Goal: Information Seeking & Learning: Check status

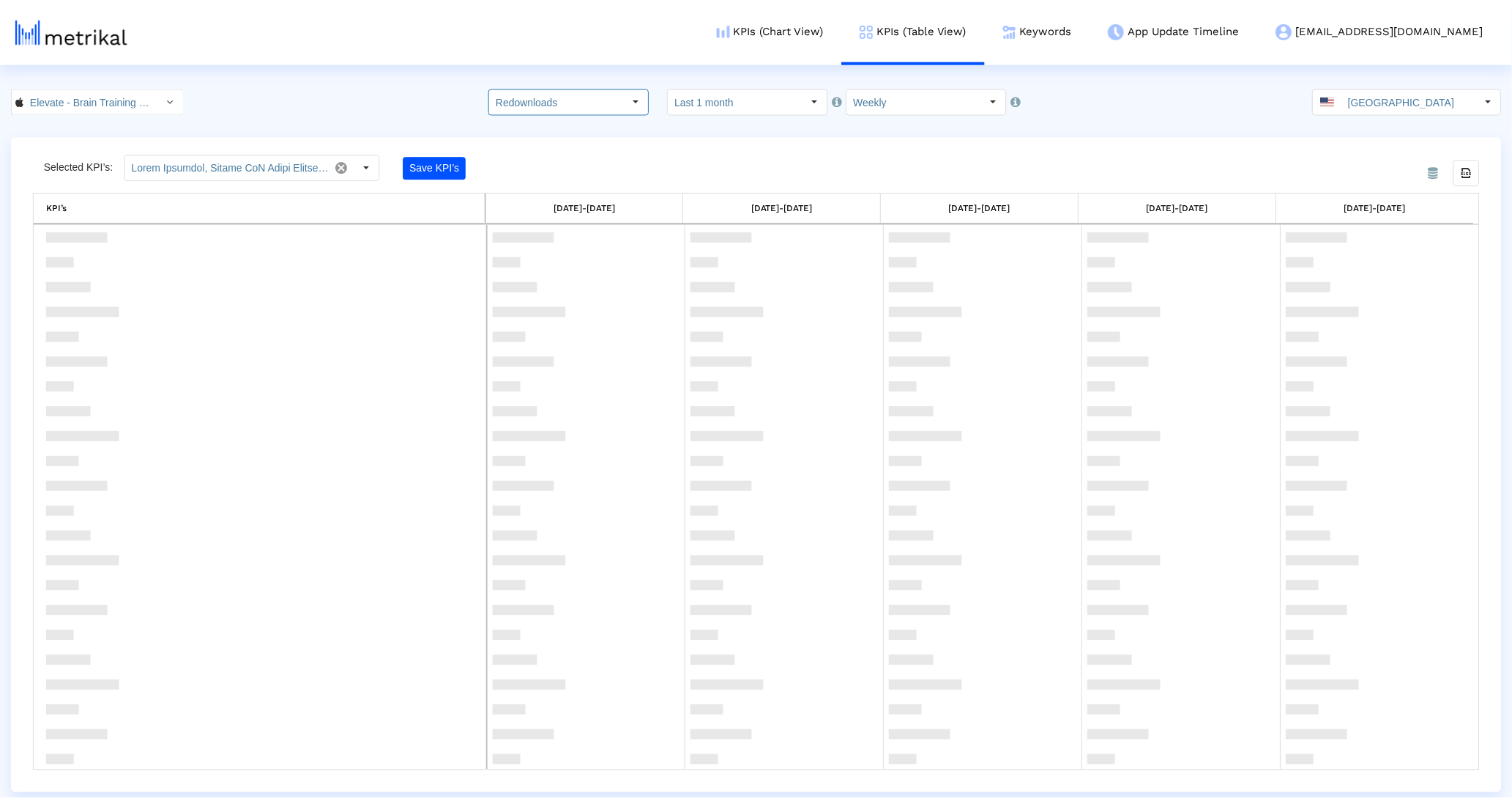
scroll to position [1363, 0]
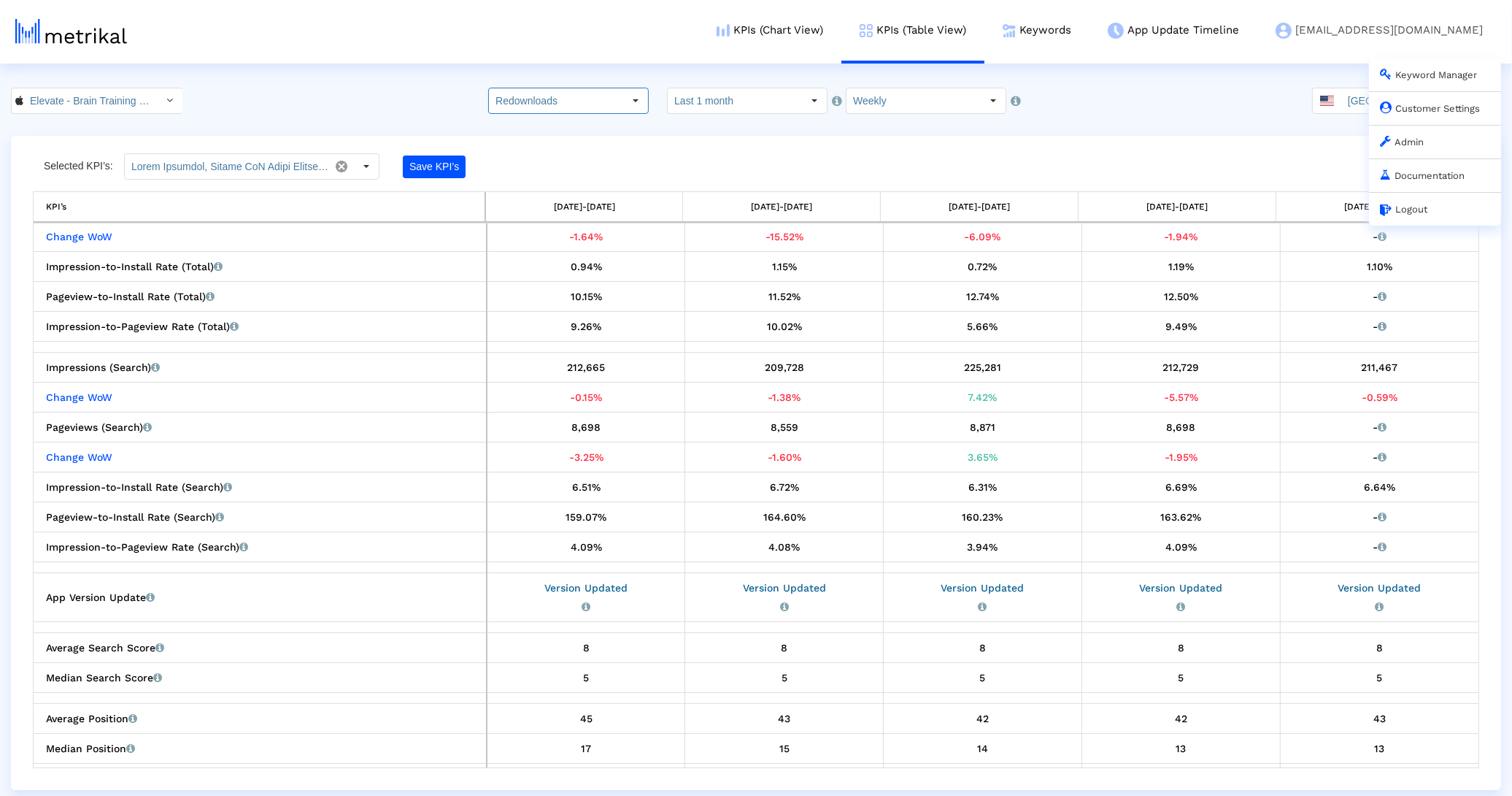
click at [1407, 115] on div "Customer Settings" at bounding box center [1435, 108] width 132 height 33
click at [1408, 114] on link "Customer Settings" at bounding box center [1429, 109] width 100 height 11
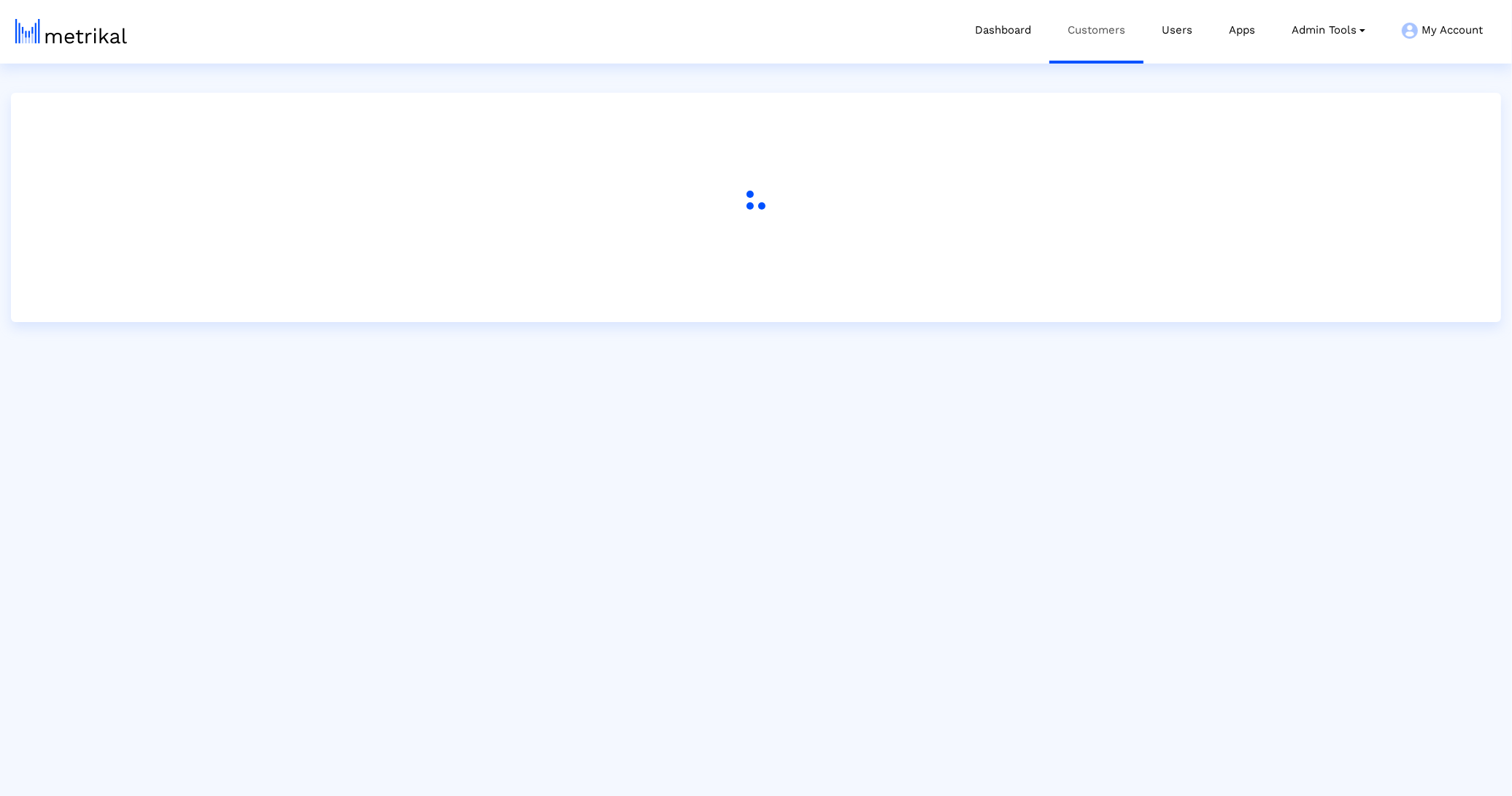
click at [1090, 49] on link "Customers" at bounding box center [1096, 30] width 94 height 60
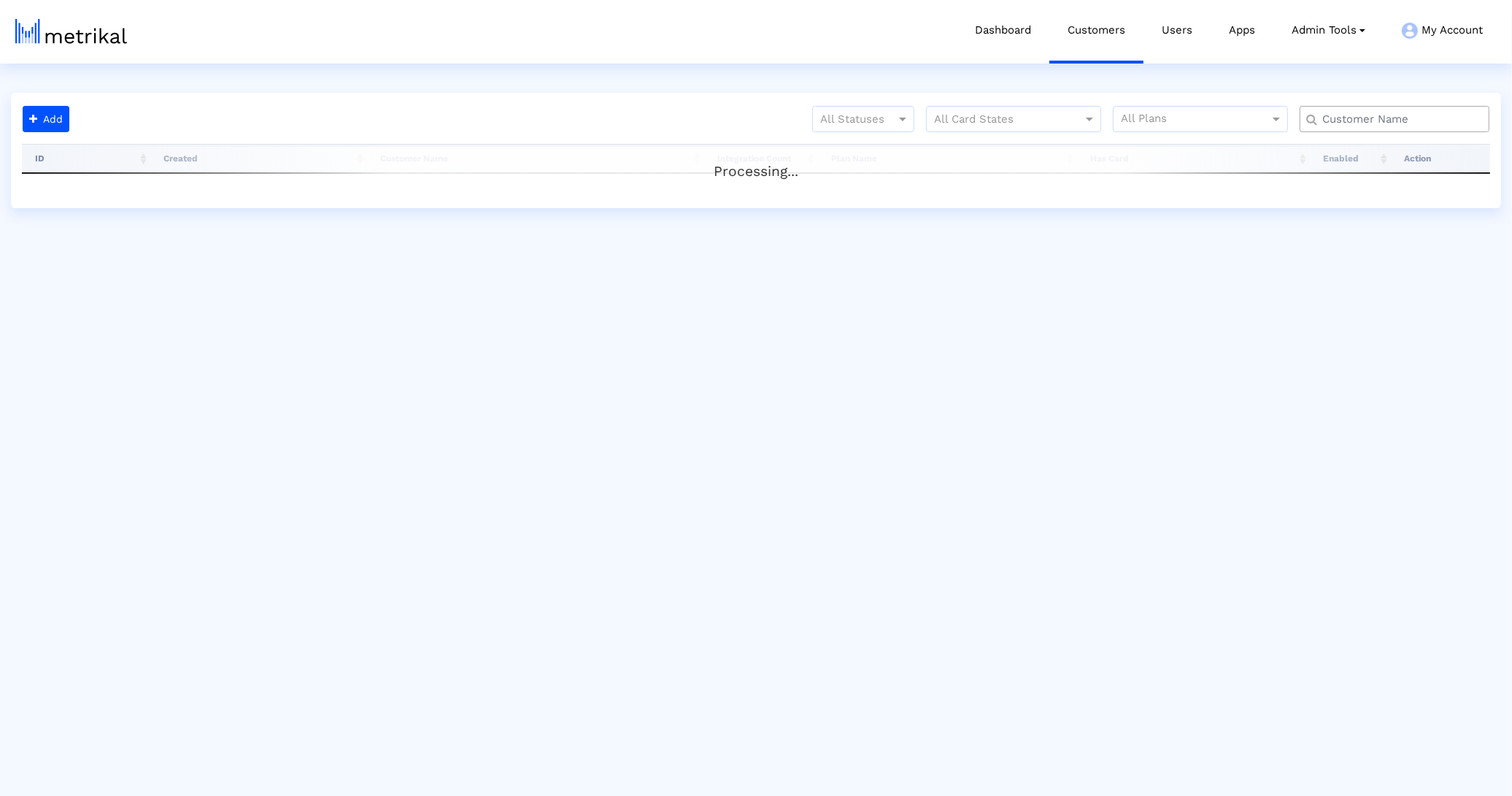
click at [812, 122] on div "All Statuses All Card States All Plans" at bounding box center [788, 125] width 1425 height 38
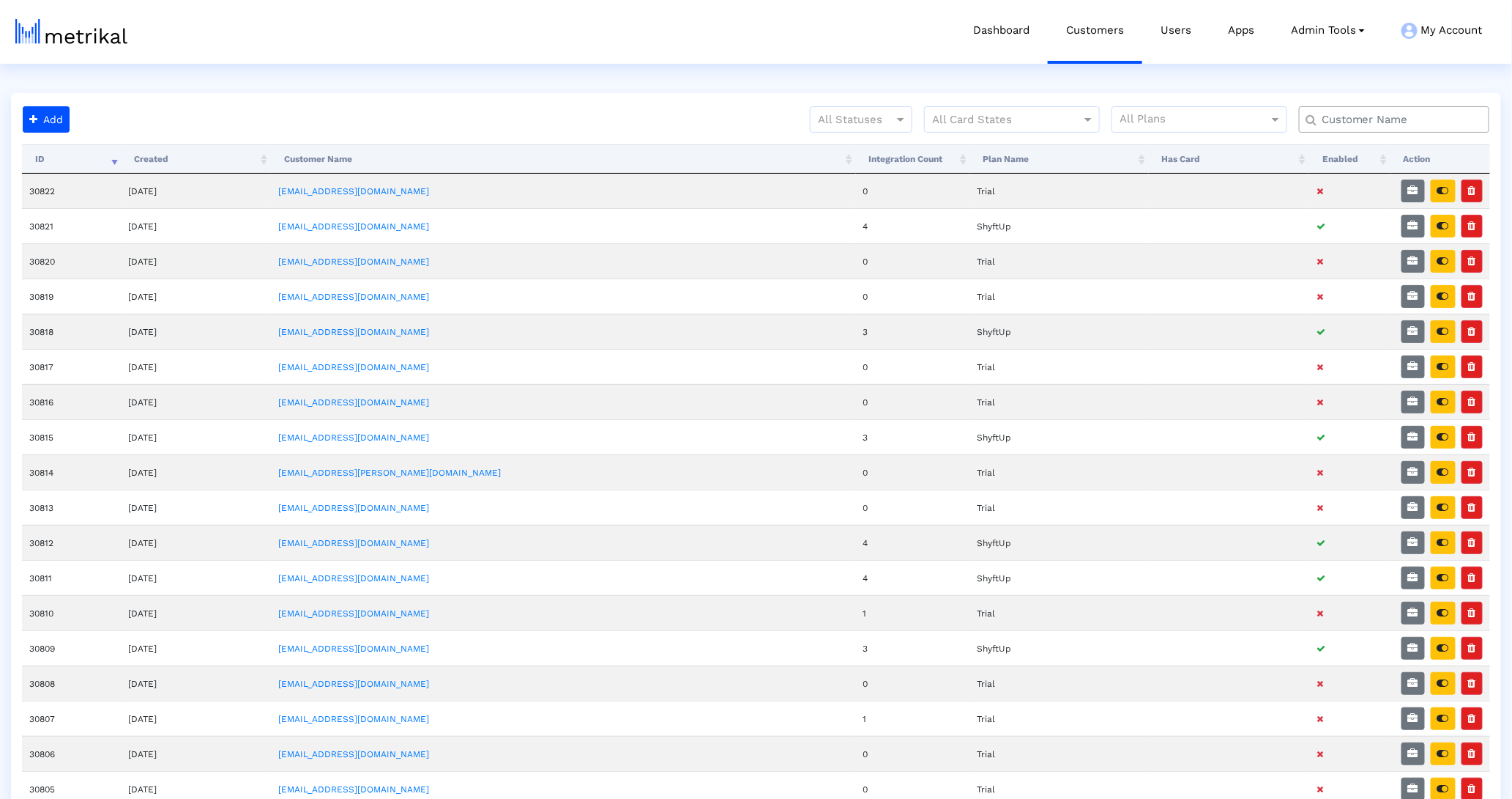
click at [827, 141] on crea-status-filter "All Statuses" at bounding box center [861, 125] width 103 height 38
click at [849, 124] on div at bounding box center [861, 120] width 101 height 18
click at [851, 149] on div "Active" at bounding box center [861, 150] width 101 height 35
click at [1439, 682] on icon "button" at bounding box center [1443, 683] width 12 height 10
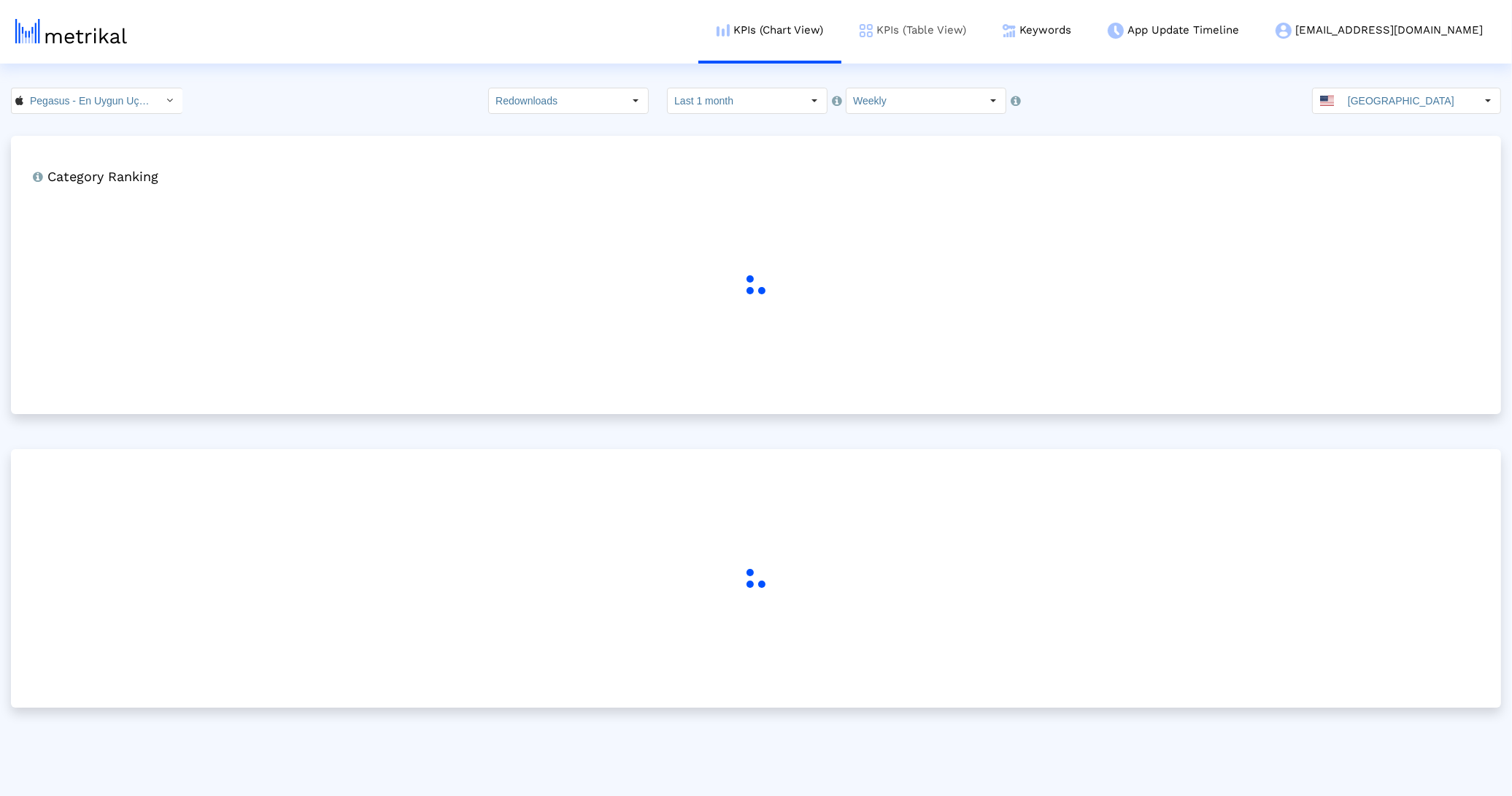
click at [971, 23] on link "KPIs (Table View)" at bounding box center [912, 30] width 143 height 60
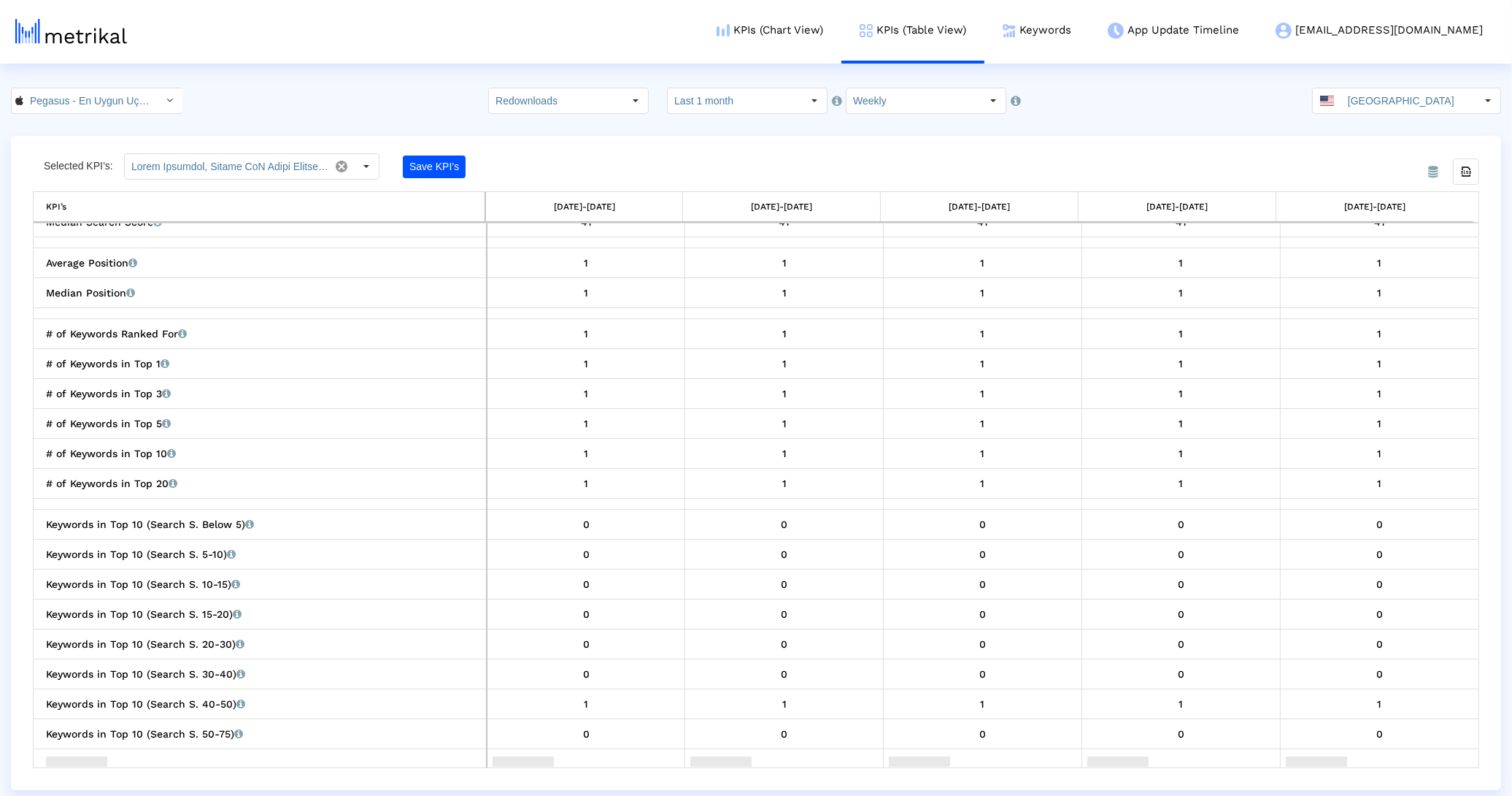
scroll to position [1819, 0]
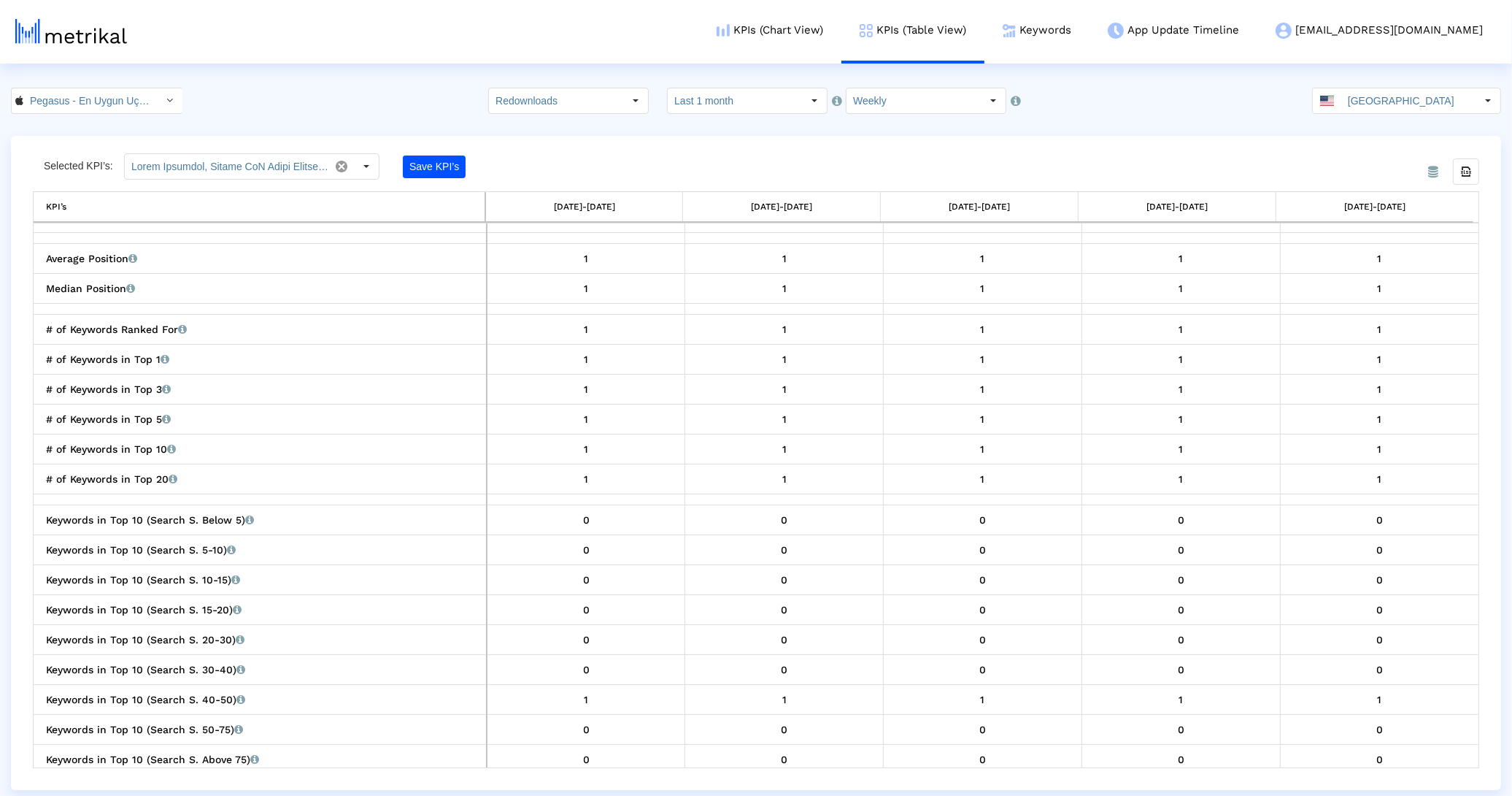
click at [561, 98] on input "Redownloads" at bounding box center [556, 100] width 134 height 25
click at [555, 118] on div "Total Installs" at bounding box center [579, 126] width 148 height 24
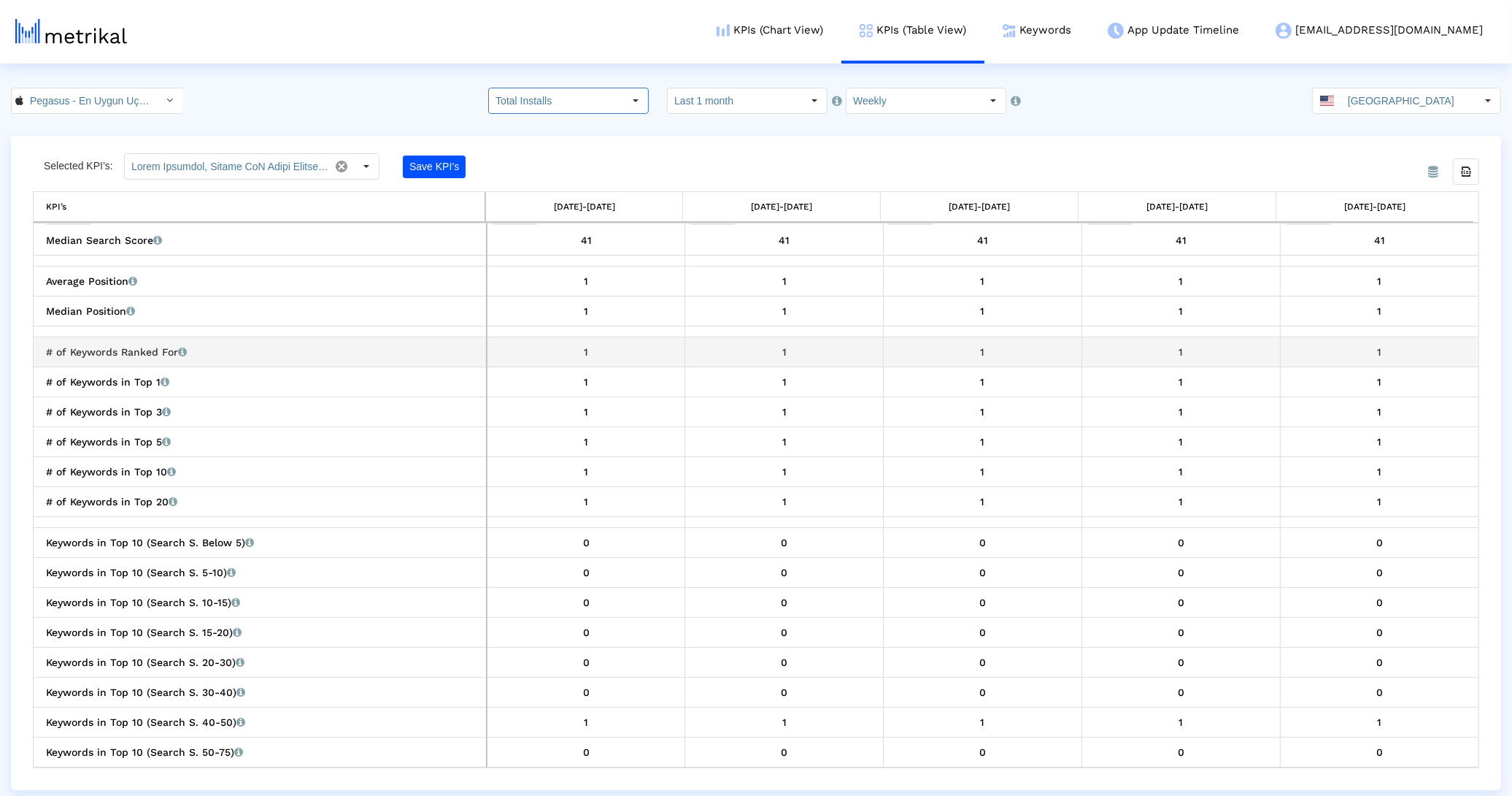
scroll to position [1827, 0]
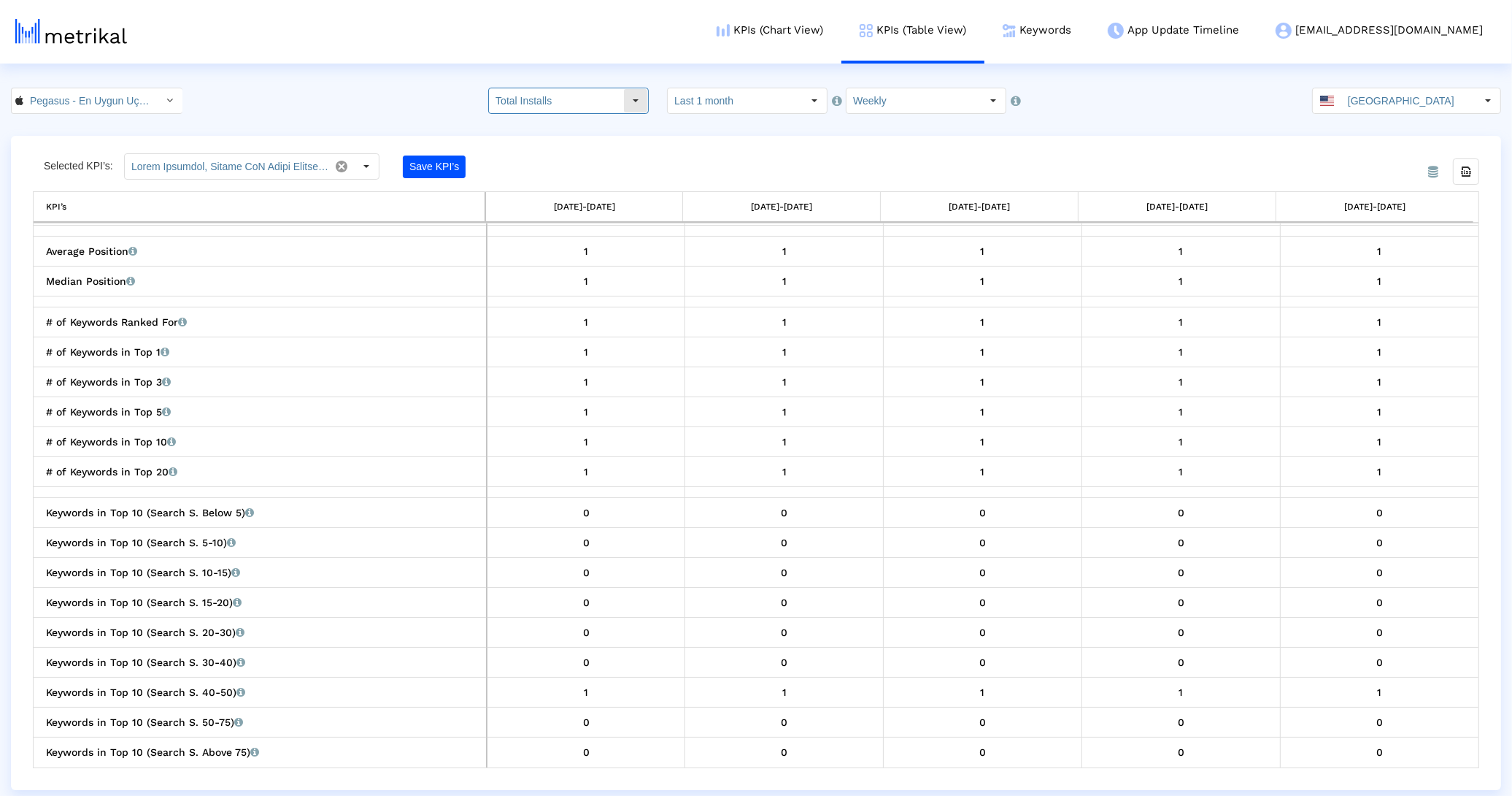
click at [618, 104] on input "Total Installs" at bounding box center [556, 100] width 134 height 25
click at [569, 155] on div "New Installs" at bounding box center [579, 151] width 148 height 24
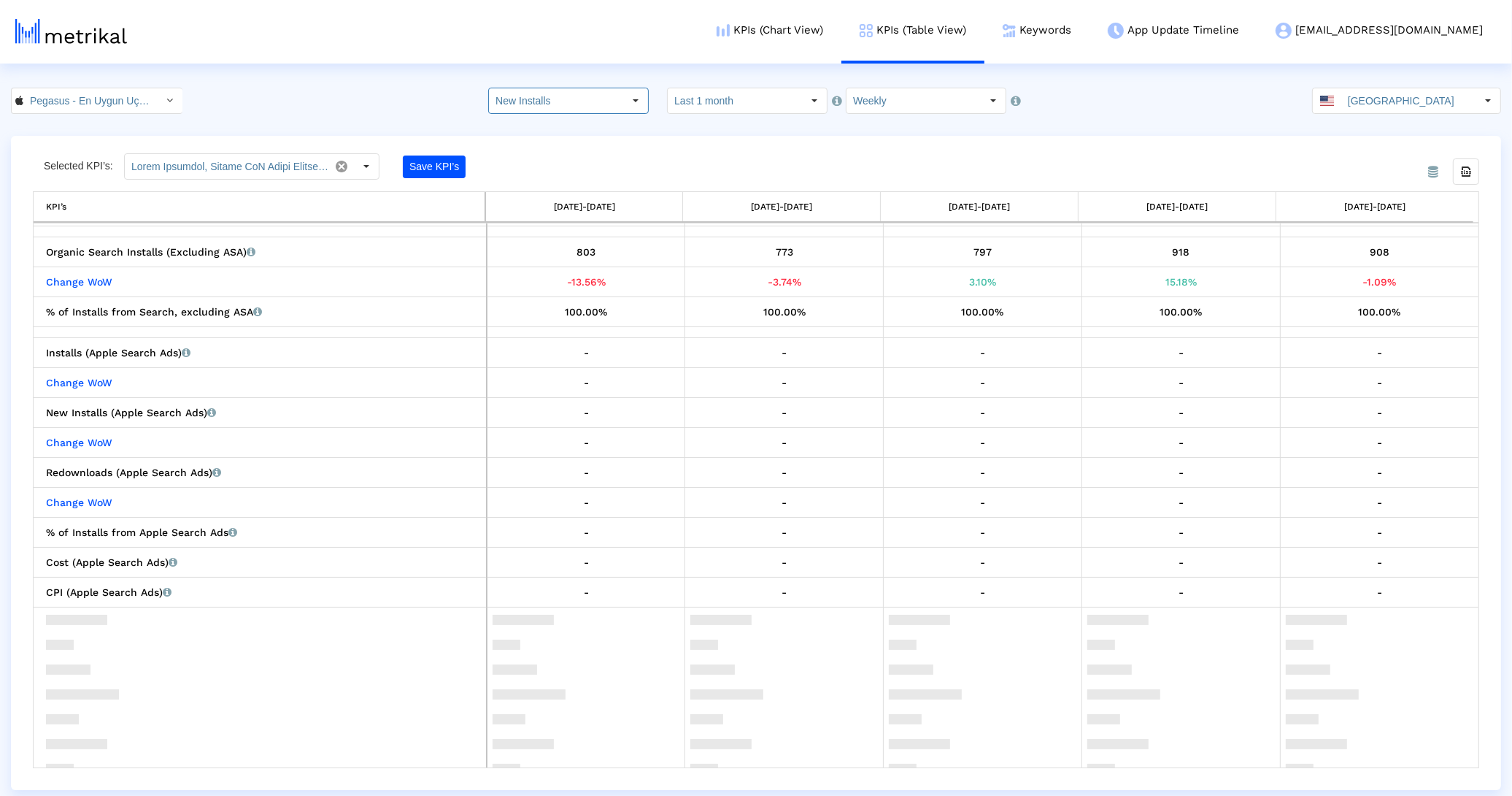
scroll to position [0, 0]
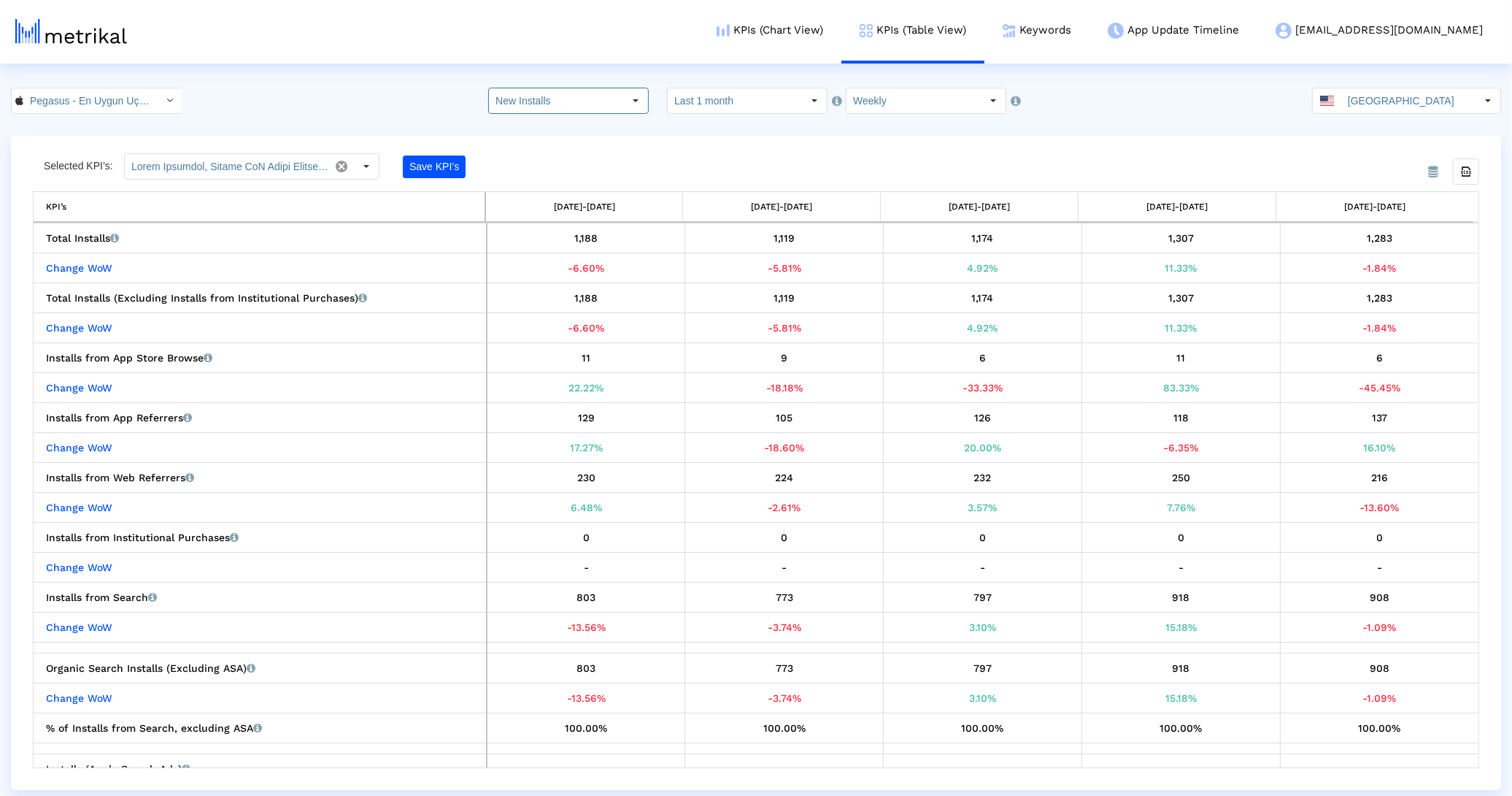
click at [571, 110] on input "New Installs" at bounding box center [556, 100] width 134 height 25
click at [566, 117] on div "Total Installs" at bounding box center [579, 126] width 148 height 24
click at [579, 100] on input "Total Installs" at bounding box center [556, 100] width 134 height 25
click at [580, 163] on div "Redownloads" at bounding box center [579, 175] width 148 height 24
click at [580, 107] on input "Redownloads" at bounding box center [556, 100] width 134 height 25
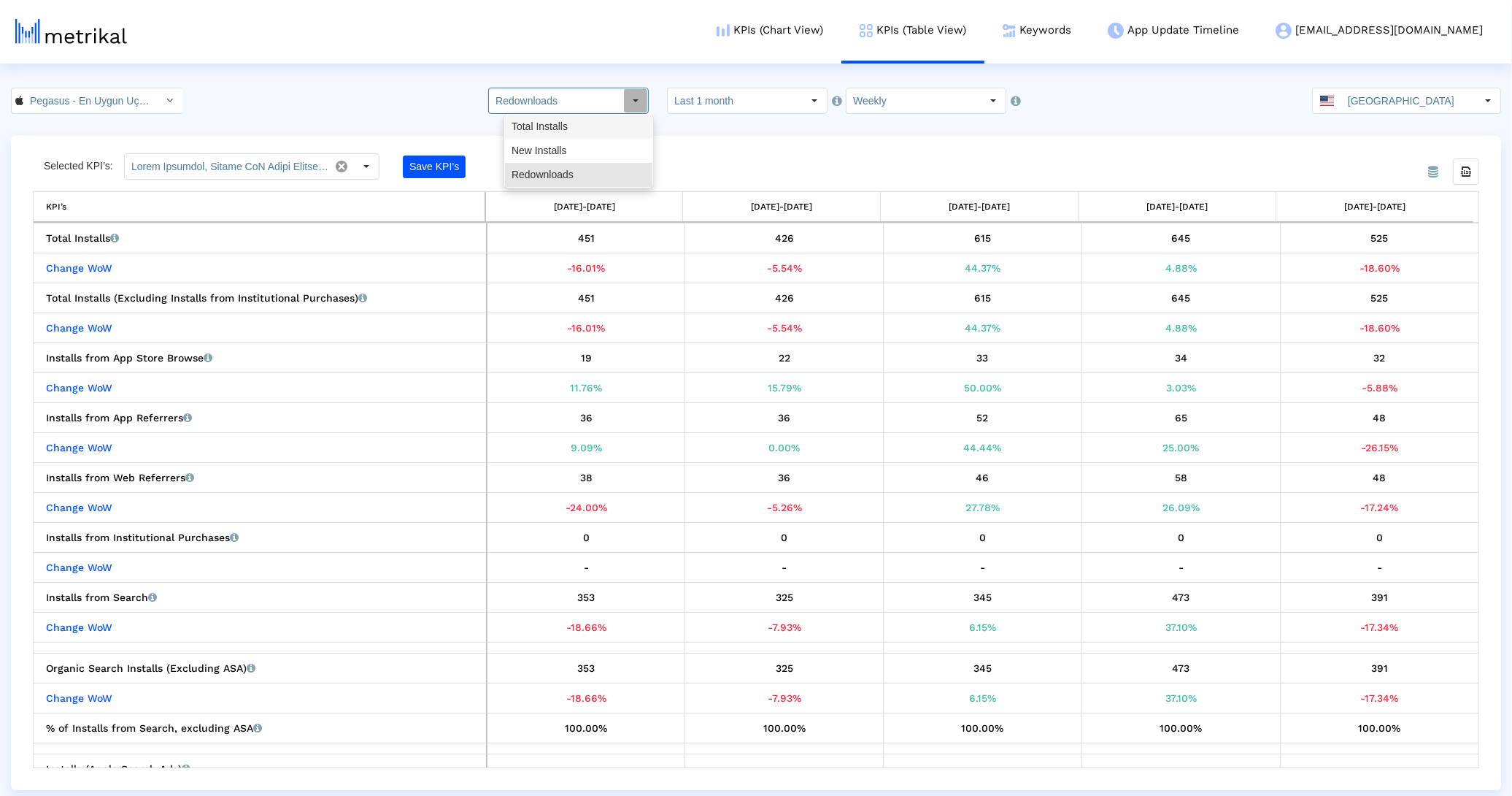
click at [569, 142] on div "New Installs" at bounding box center [579, 151] width 148 height 24
type input "New Installs"
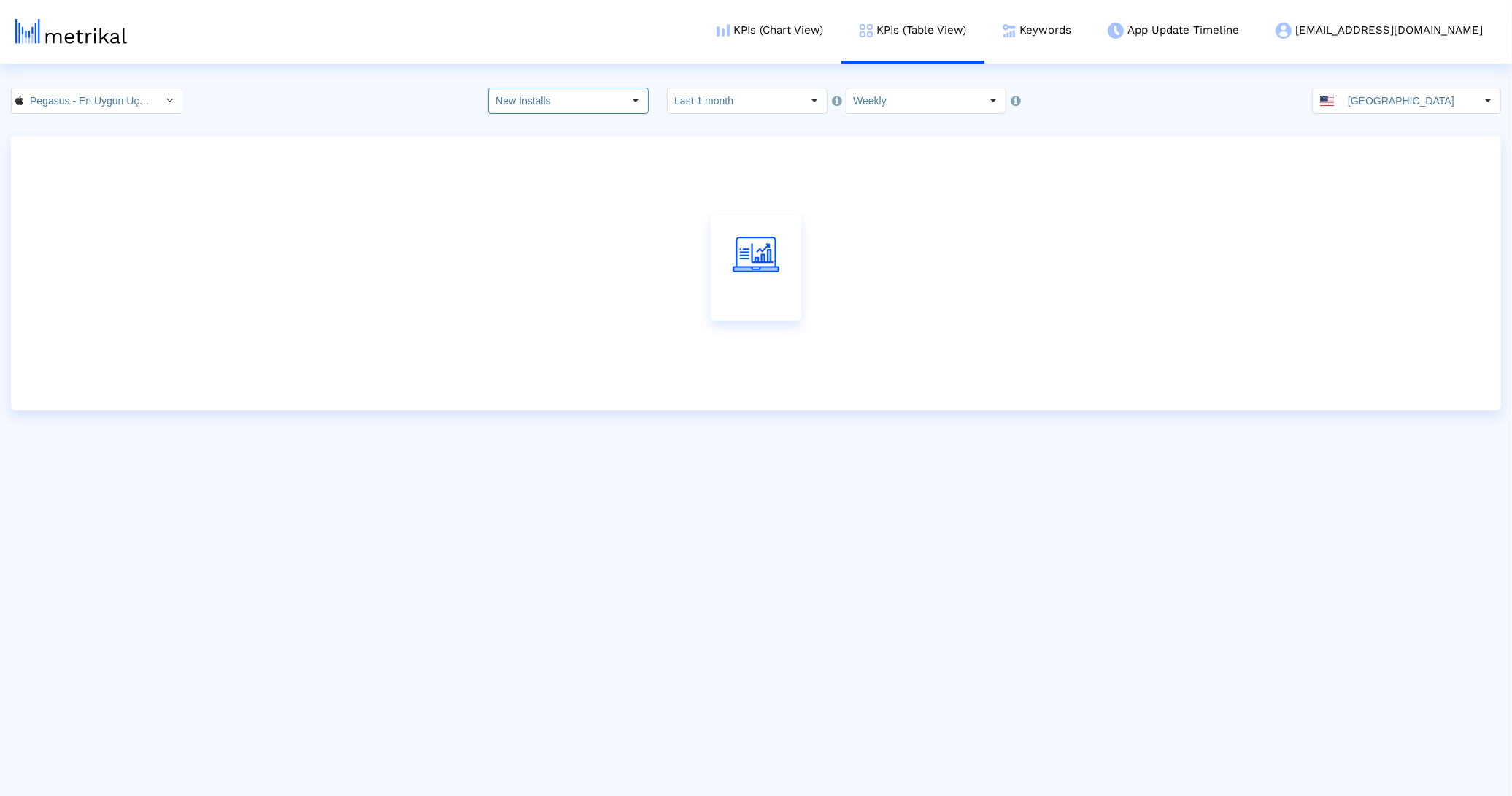
click at [934, 115] on crea-index "Pegasus - En Uygun Uçak Bileti < 723672499 > New Installs Pull down to refresh.…" at bounding box center [756, 249] width 1512 height 323
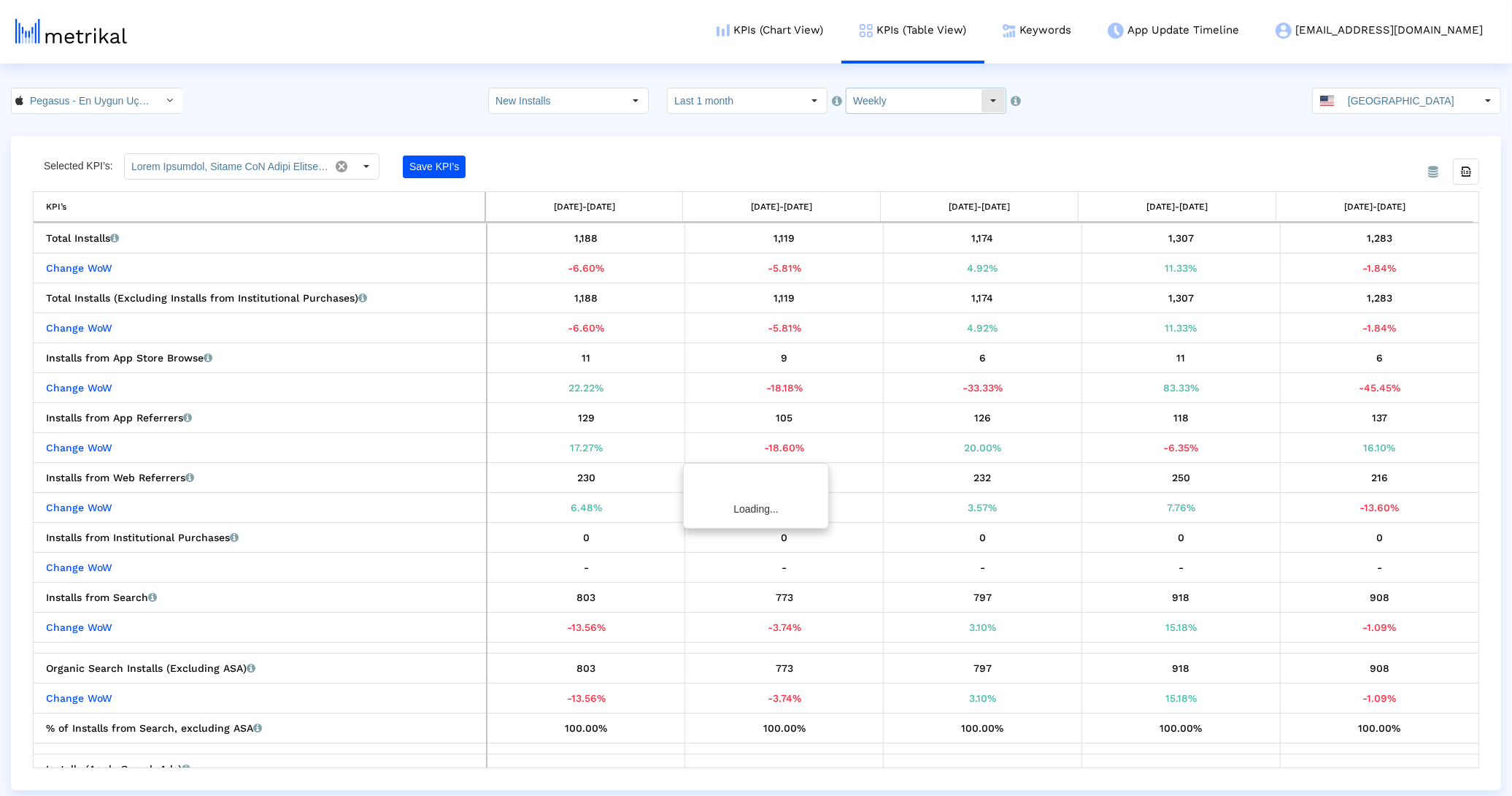
click at [930, 99] on input "Weekly" at bounding box center [913, 100] width 134 height 25
click at [912, 156] on div "Monthly" at bounding box center [916, 151] width 148 height 24
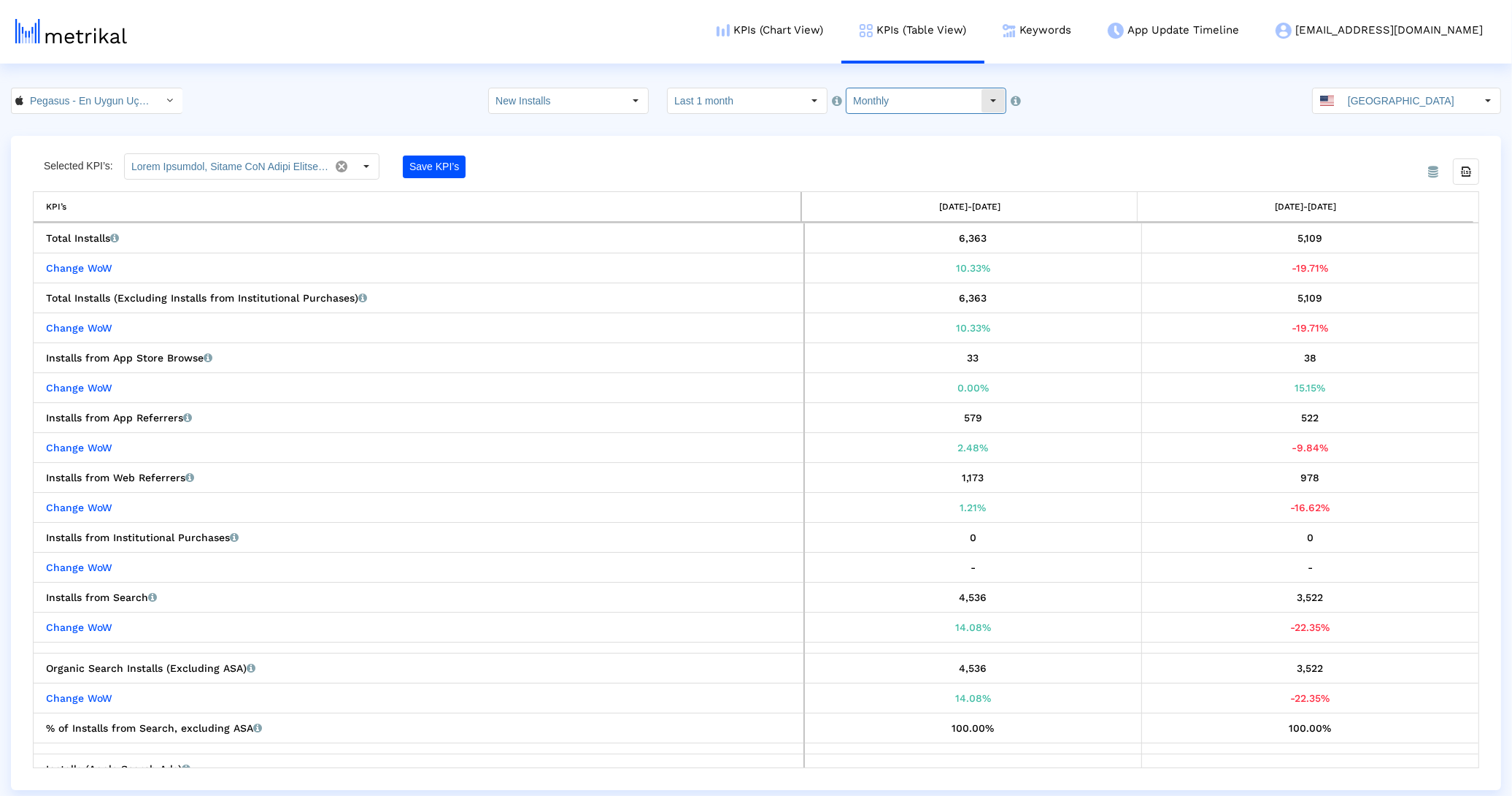
click at [911, 89] on input "Monthly" at bounding box center [913, 100] width 134 height 25
click at [908, 126] on div "Weekly" at bounding box center [916, 126] width 148 height 24
type input "Weekly"
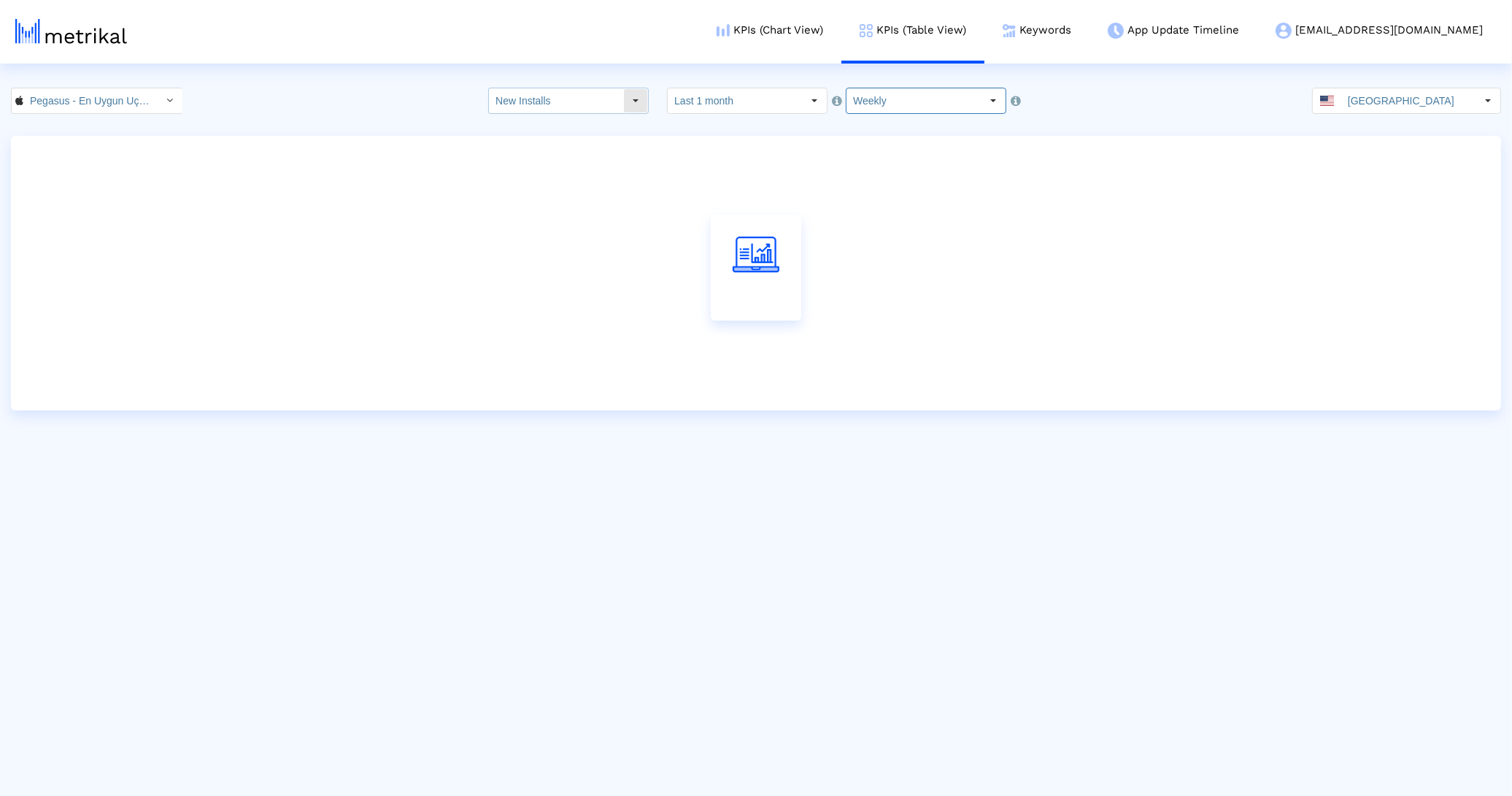
click at [599, 112] on input "New Installs" at bounding box center [556, 100] width 134 height 25
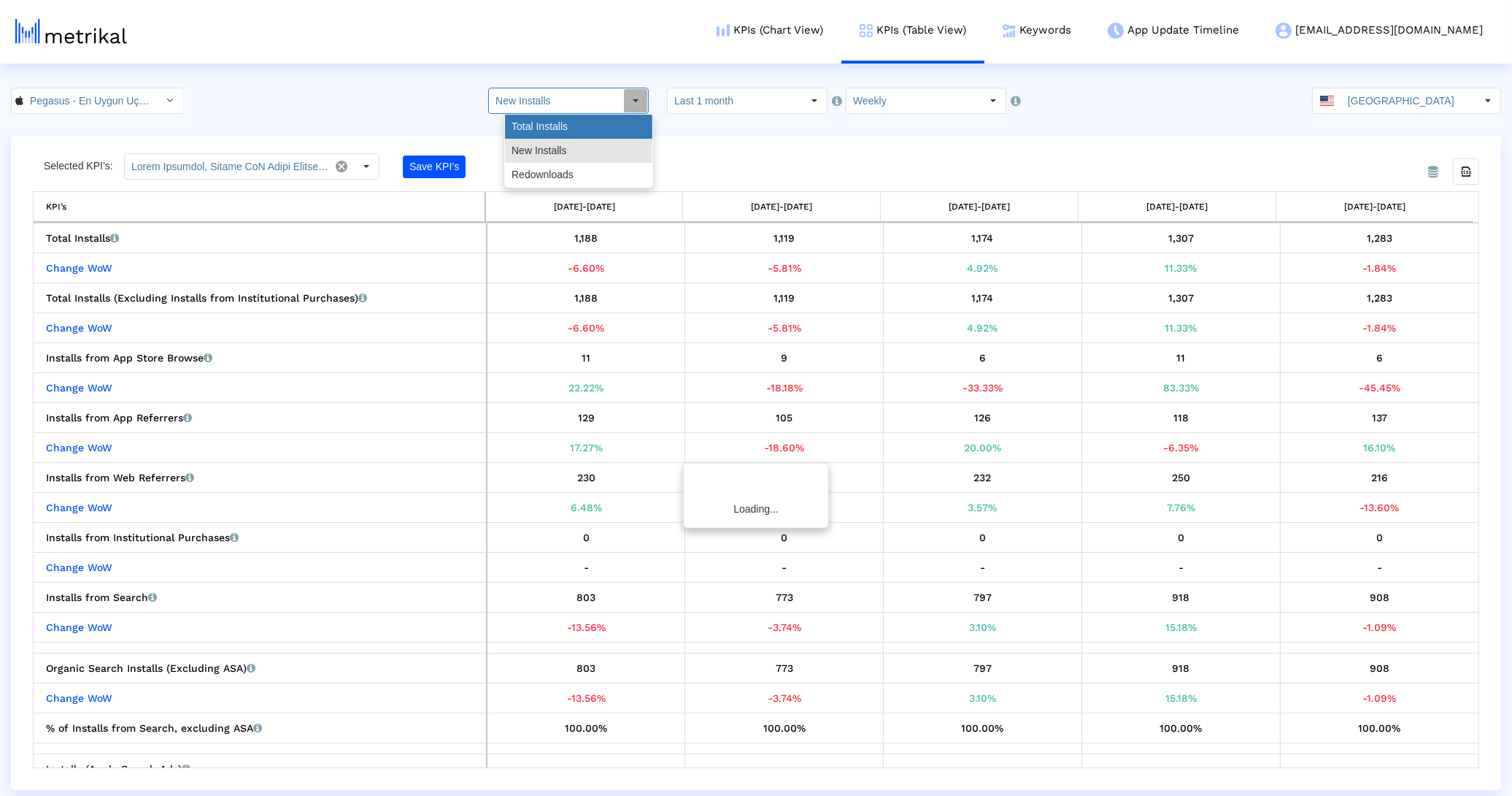
click at [594, 120] on div "Total Installs" at bounding box center [579, 126] width 148 height 24
type input "Total Installs"
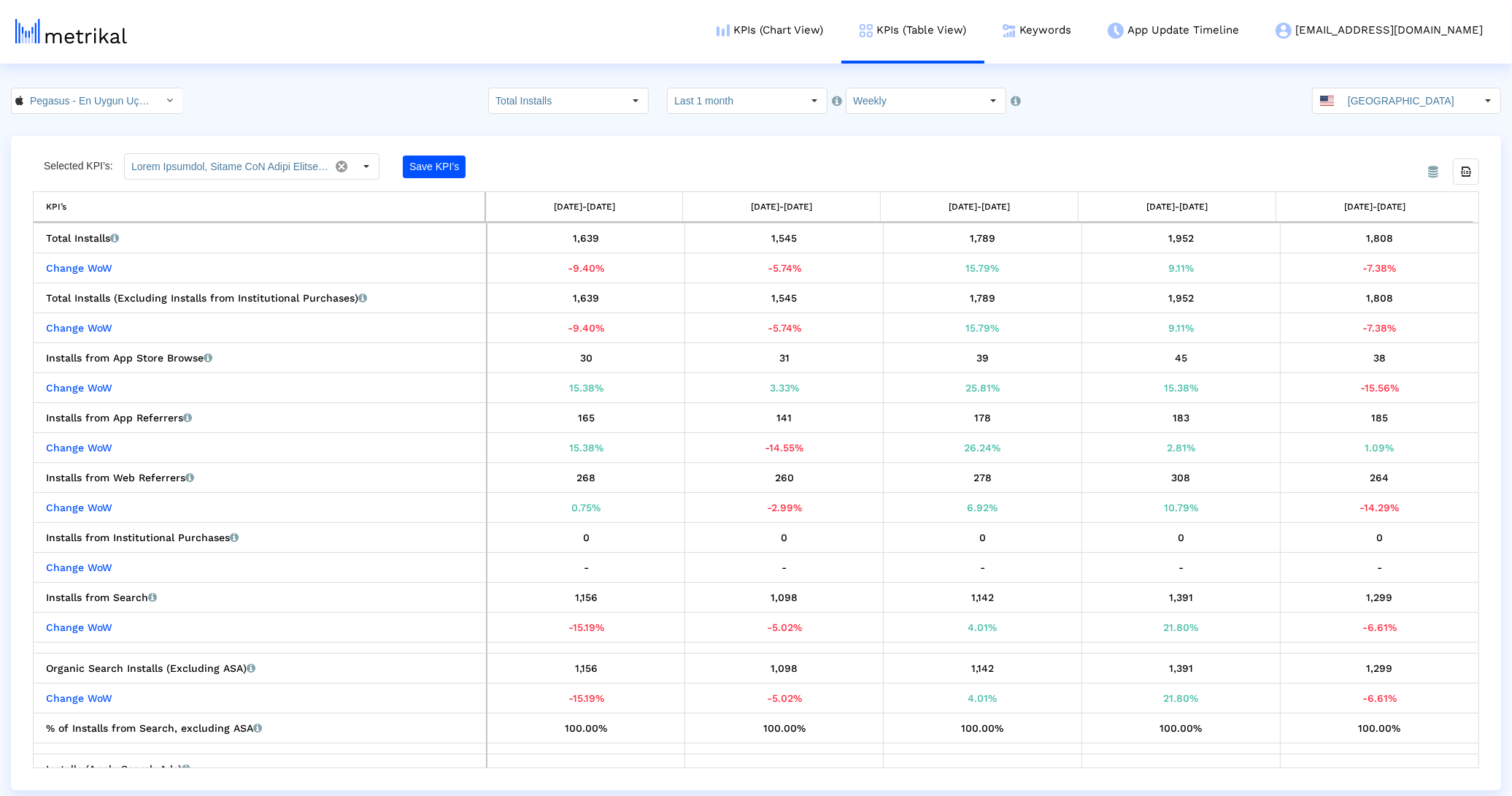
click at [1, 697] on div "From Database Selected KPI’s: Save KPI’s Export all data KPI’s [DATE]-[DATE] [D…" at bounding box center [756, 462] width 1512 height 654
